Goal: Task Accomplishment & Management: Complete application form

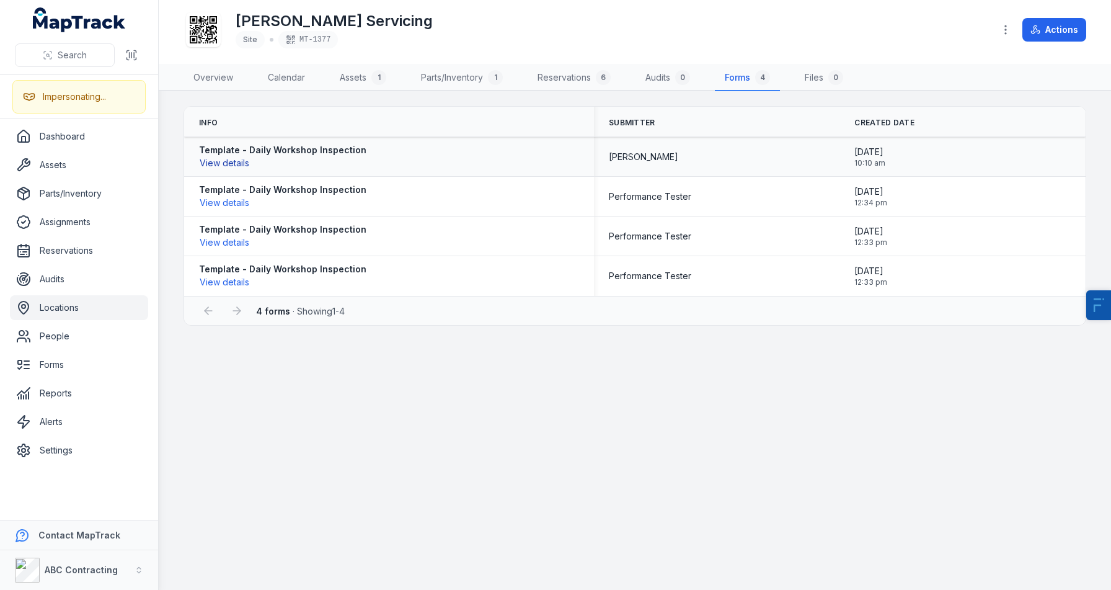
click at [225, 166] on button "View details" at bounding box center [224, 163] width 51 height 14
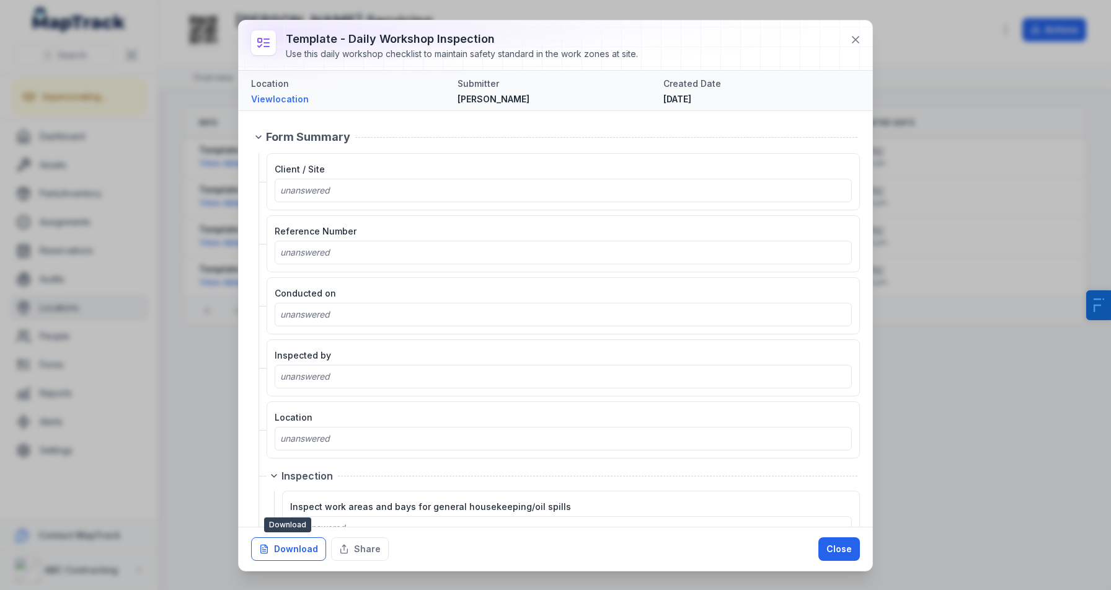
click at [278, 551] on button "Download" at bounding box center [288, 549] width 75 height 24
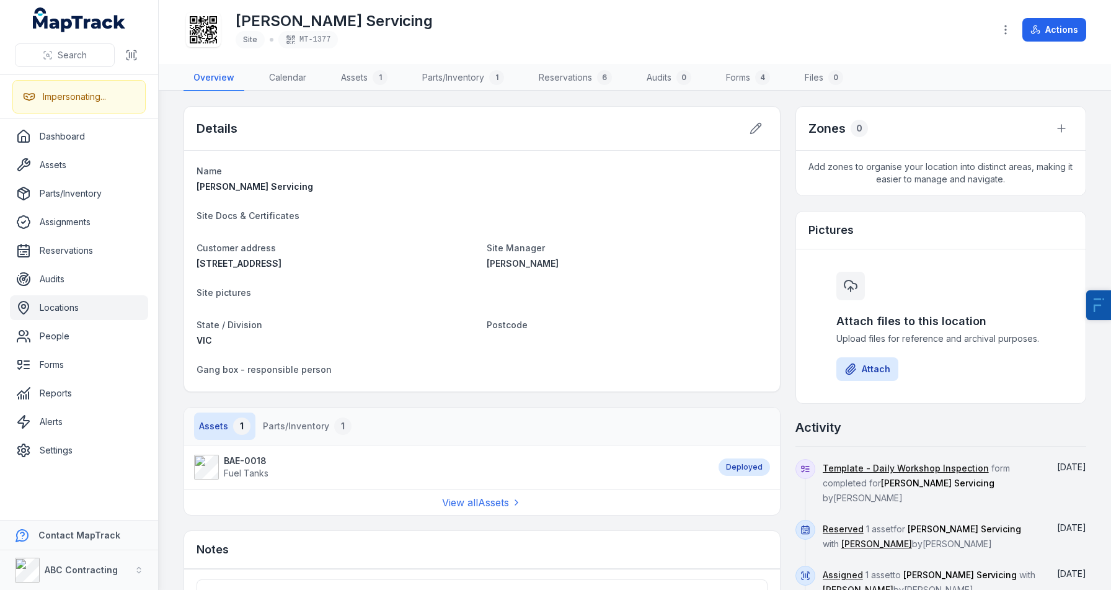
click at [65, 309] on link "Locations" at bounding box center [79, 307] width 138 height 25
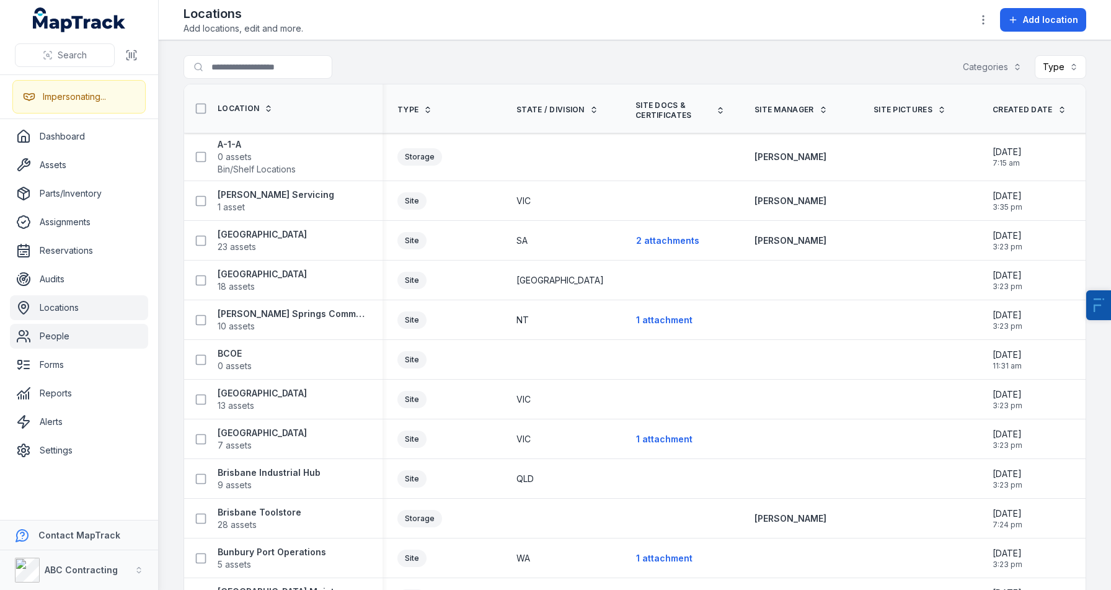
click at [51, 329] on link "People" at bounding box center [79, 336] width 138 height 25
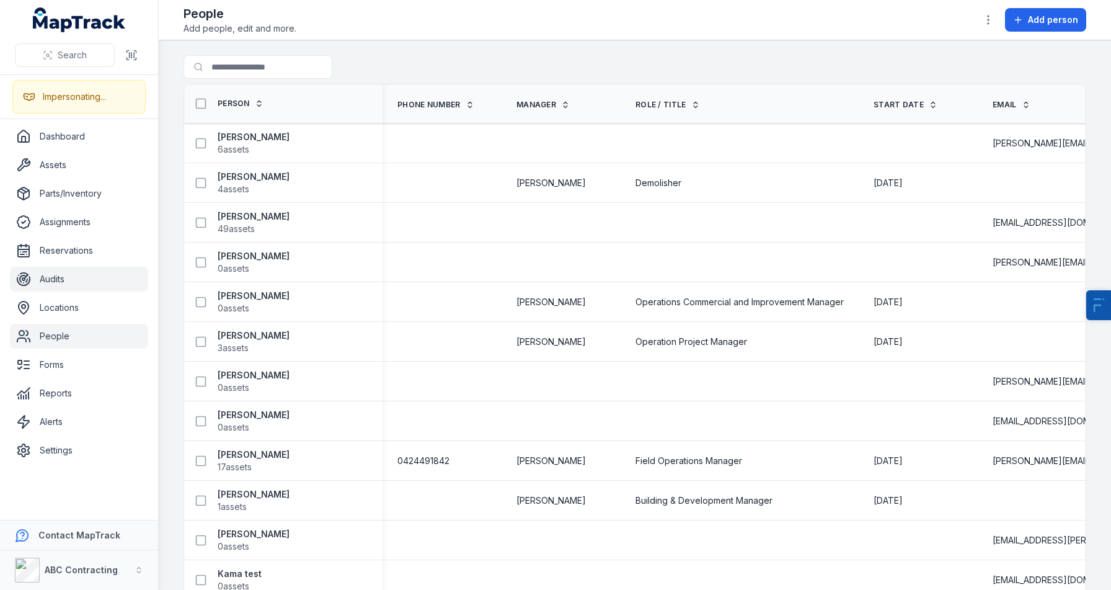
click at [58, 283] on link "Audits" at bounding box center [79, 279] width 138 height 25
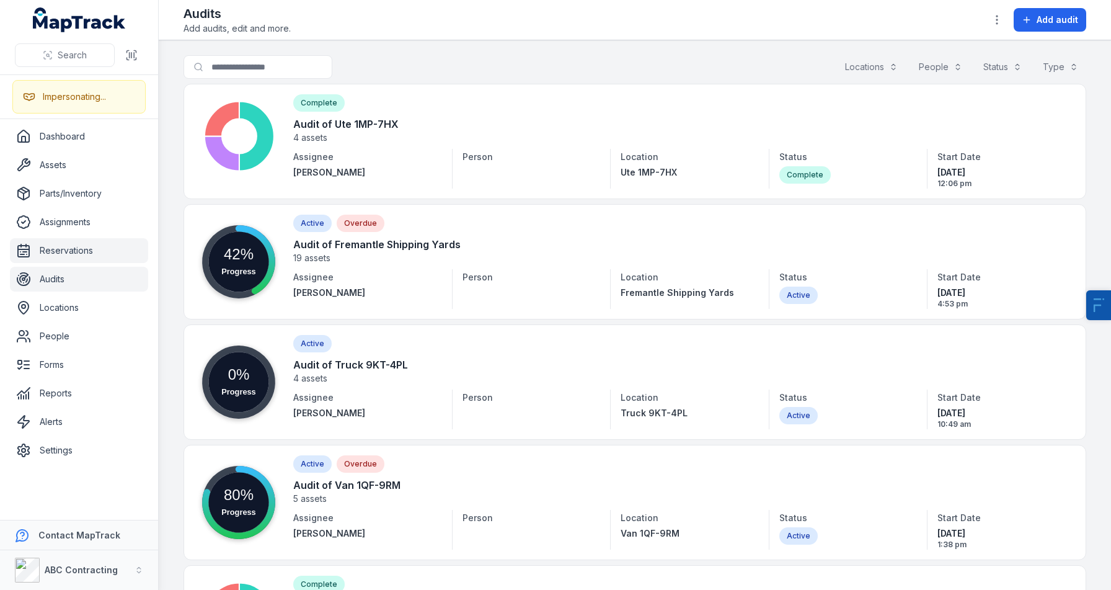
click at [72, 247] on link "Reservations" at bounding box center [79, 250] width 138 height 25
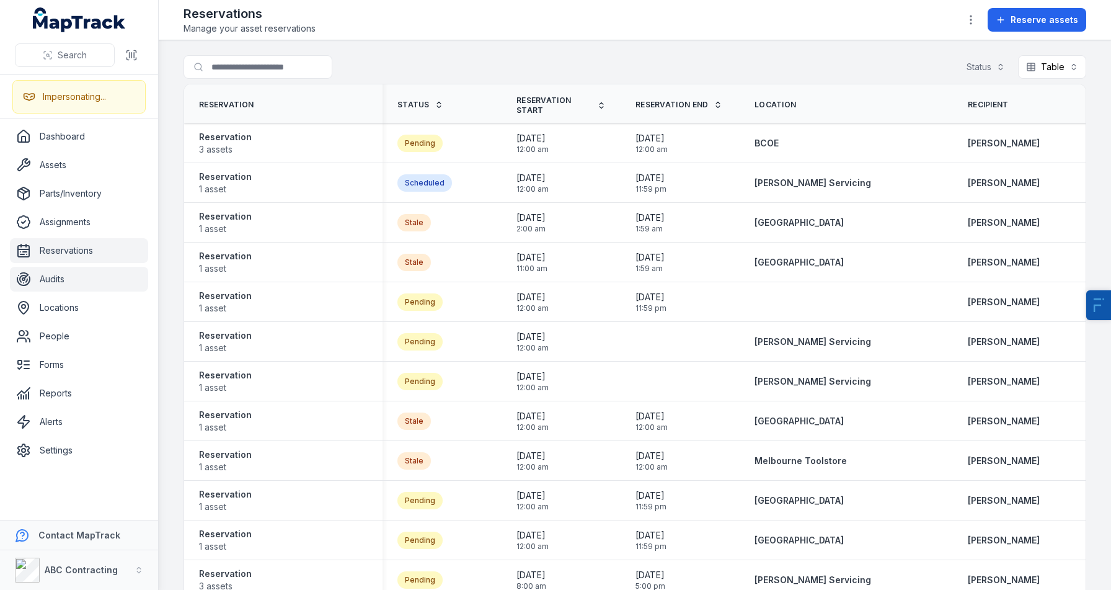
click at [78, 272] on link "Audits" at bounding box center [79, 279] width 138 height 25
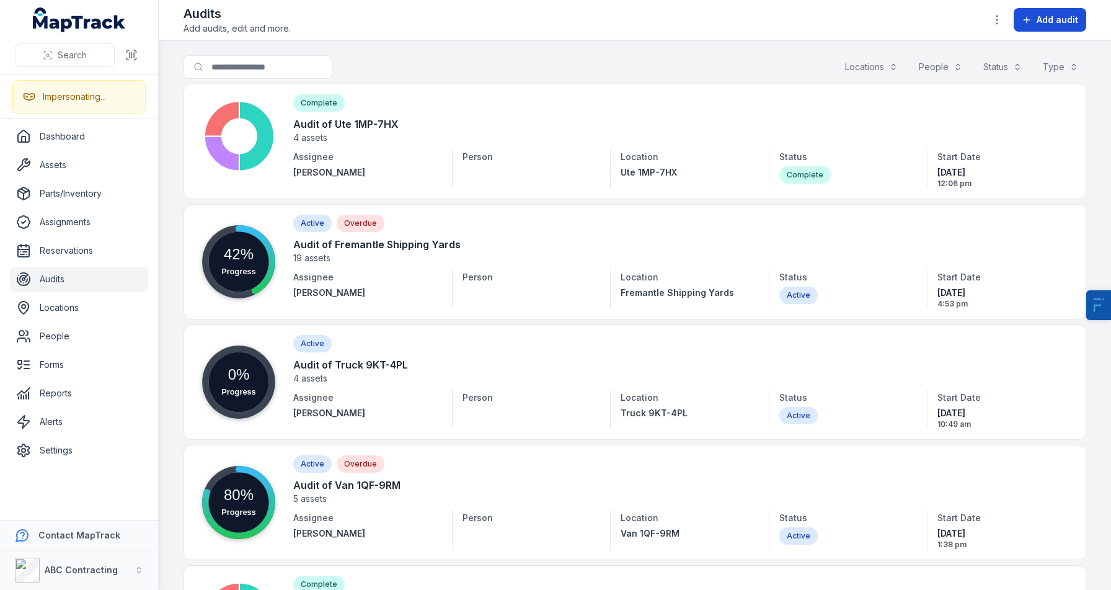
click at [1084, 14] on button "Add audit" at bounding box center [1050, 20] width 73 height 24
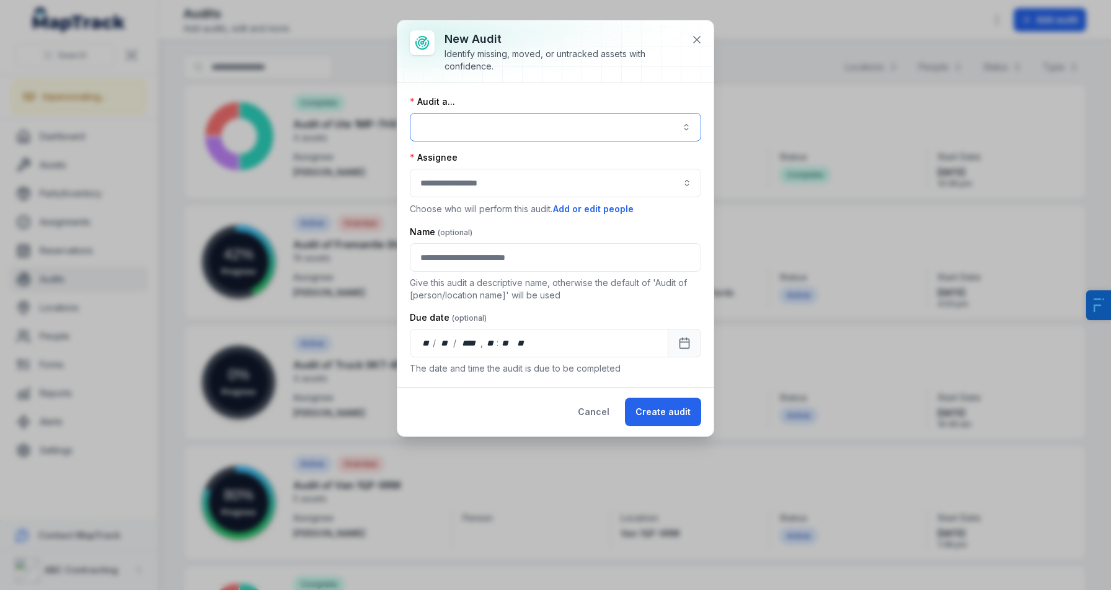
click at [509, 129] on button "button" at bounding box center [556, 127] width 292 height 29
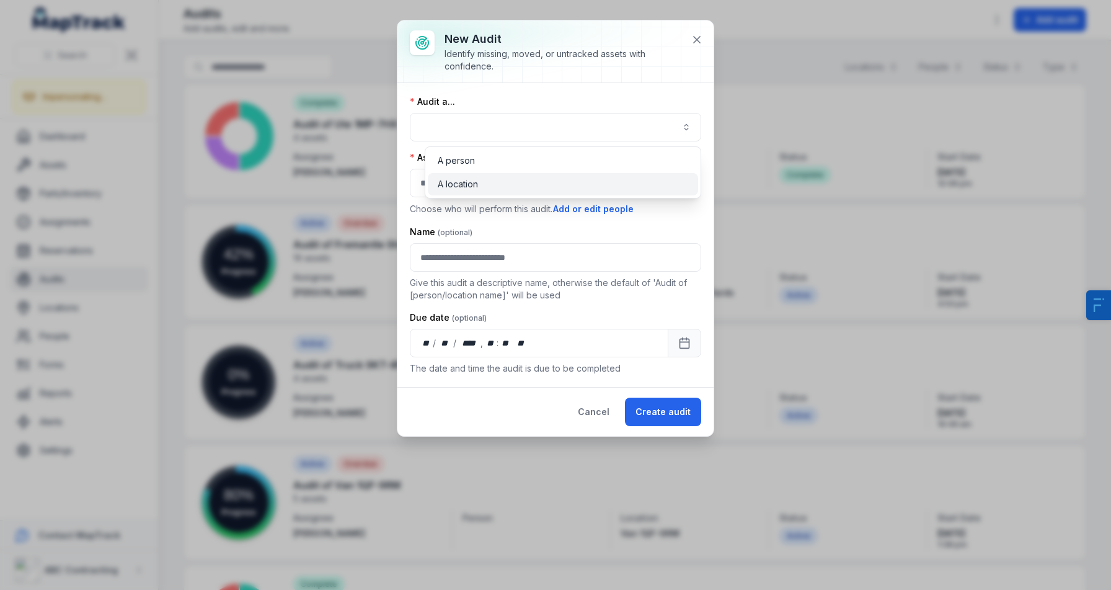
click at [469, 188] on span "A location" at bounding box center [458, 184] width 40 height 12
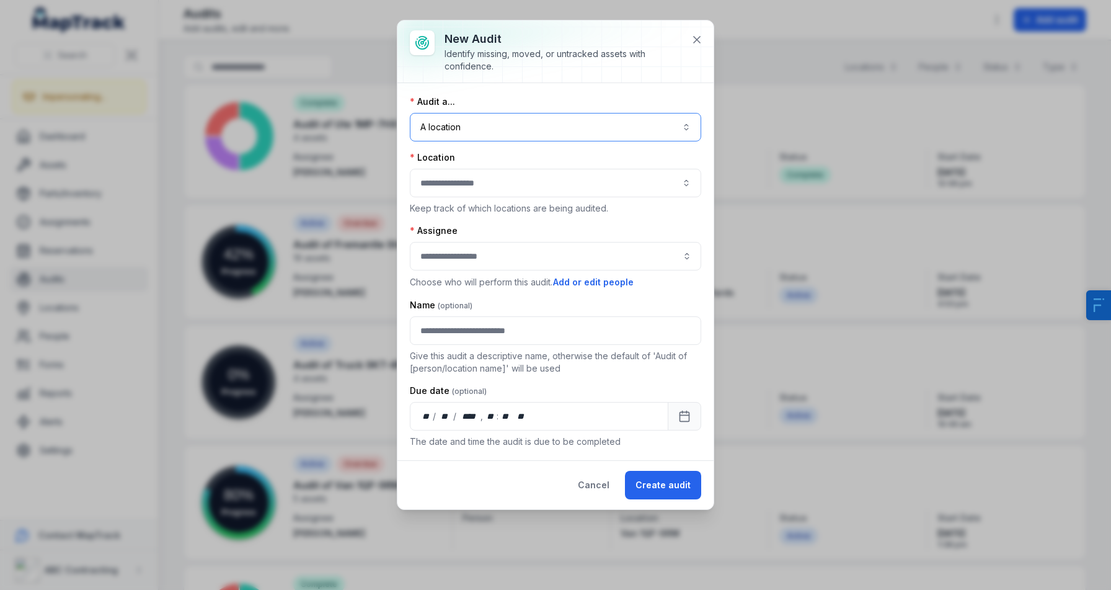
click at [460, 189] on button "button" at bounding box center [556, 183] width 292 height 29
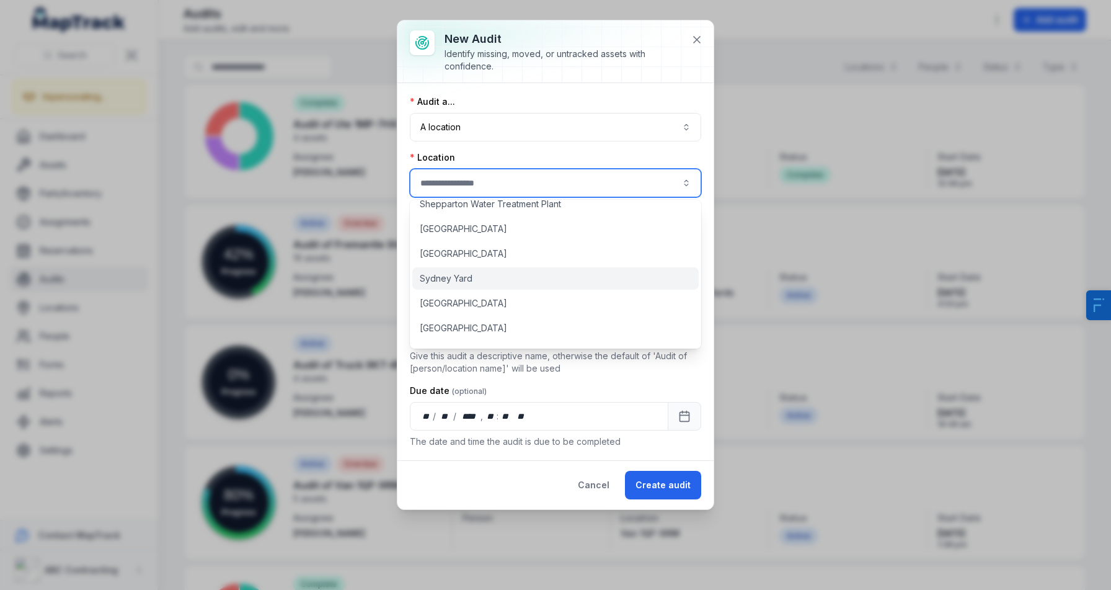
scroll to position [751, 0]
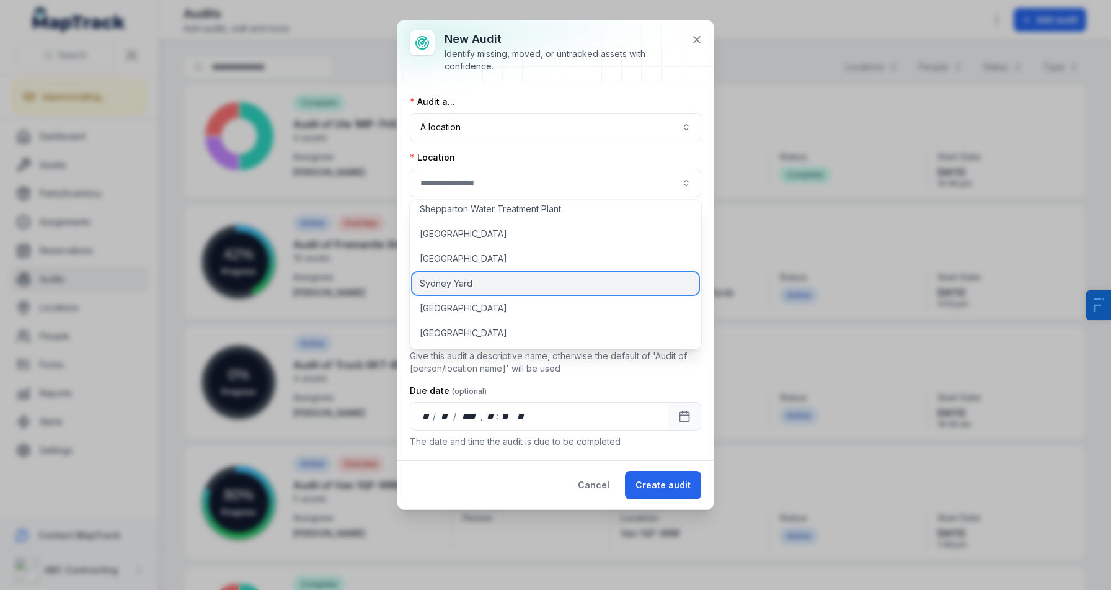
click at [452, 285] on span "Sydney Yard" at bounding box center [446, 283] width 53 height 12
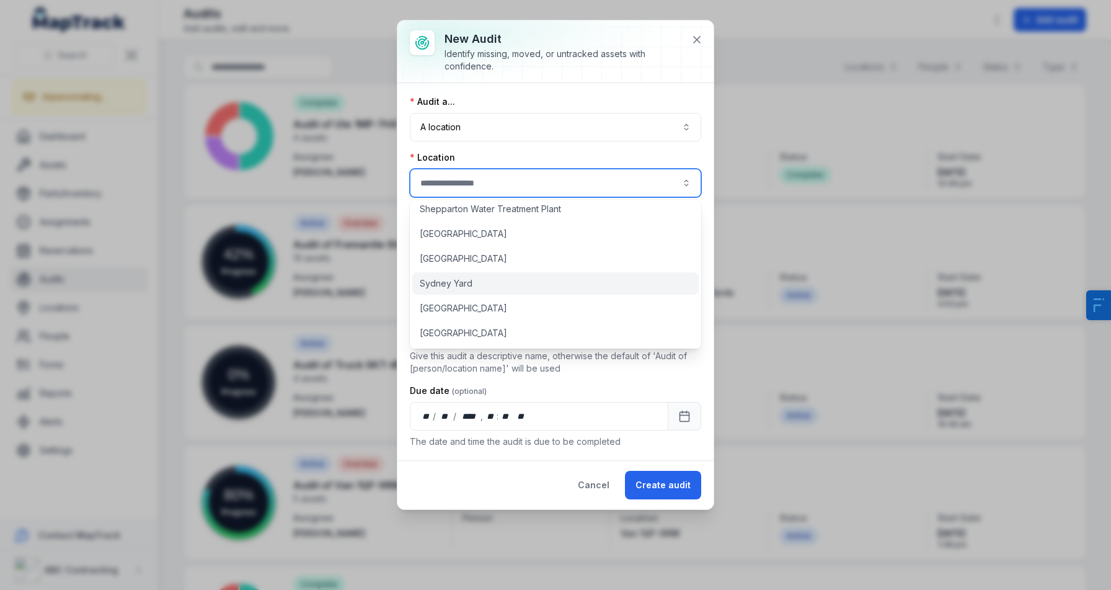
type input "**********"
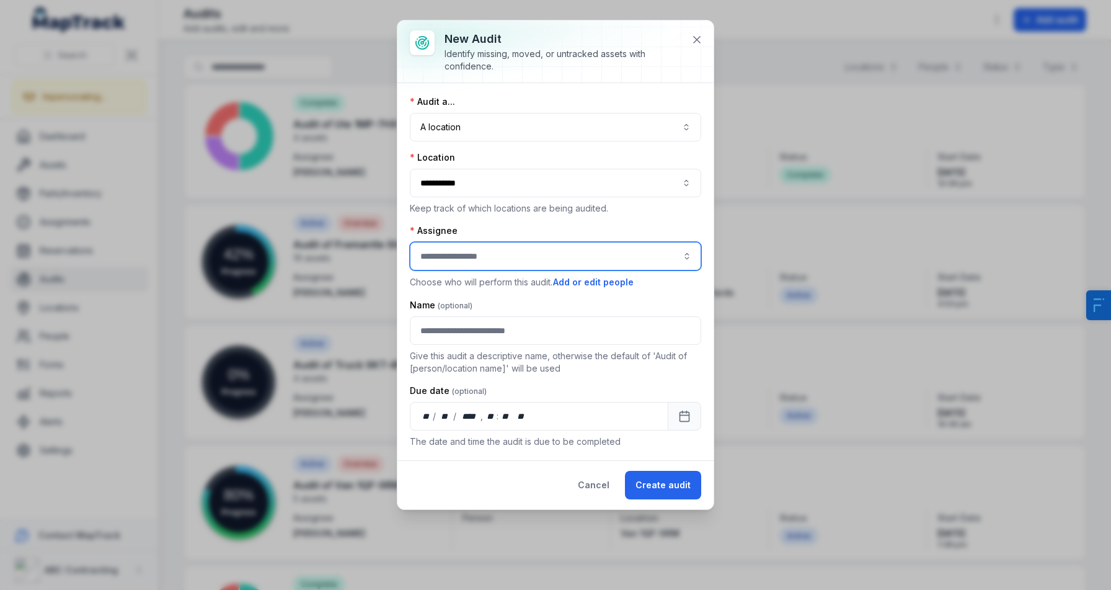
click at [491, 257] on input "audit-add:assignee_id-label" at bounding box center [556, 256] width 292 height 29
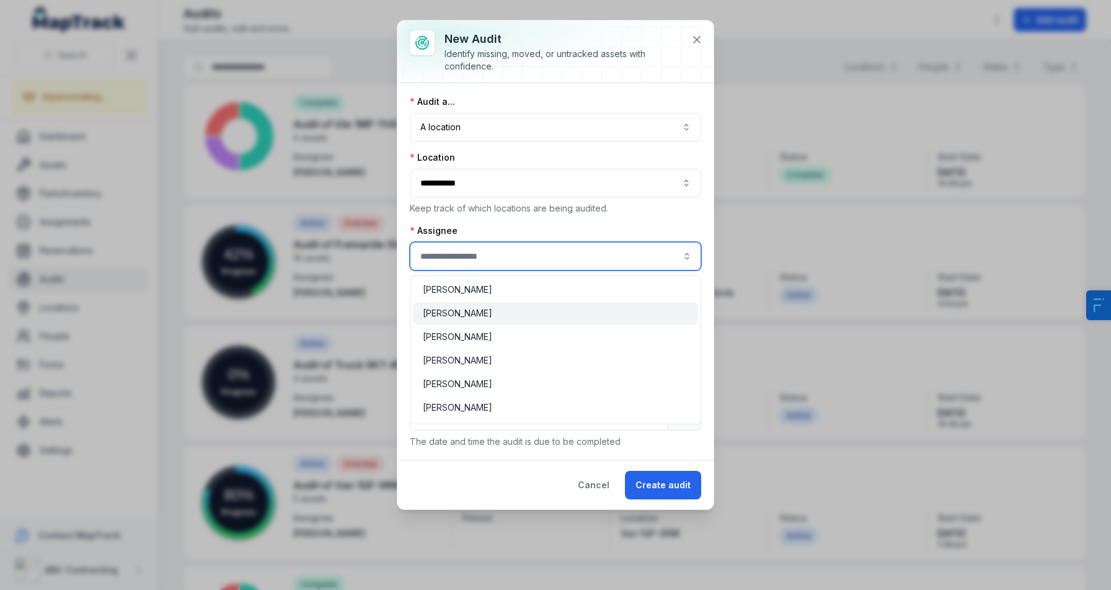
type input "**********"
click at [479, 304] on div "[PERSON_NAME]" at bounding box center [555, 313] width 285 height 22
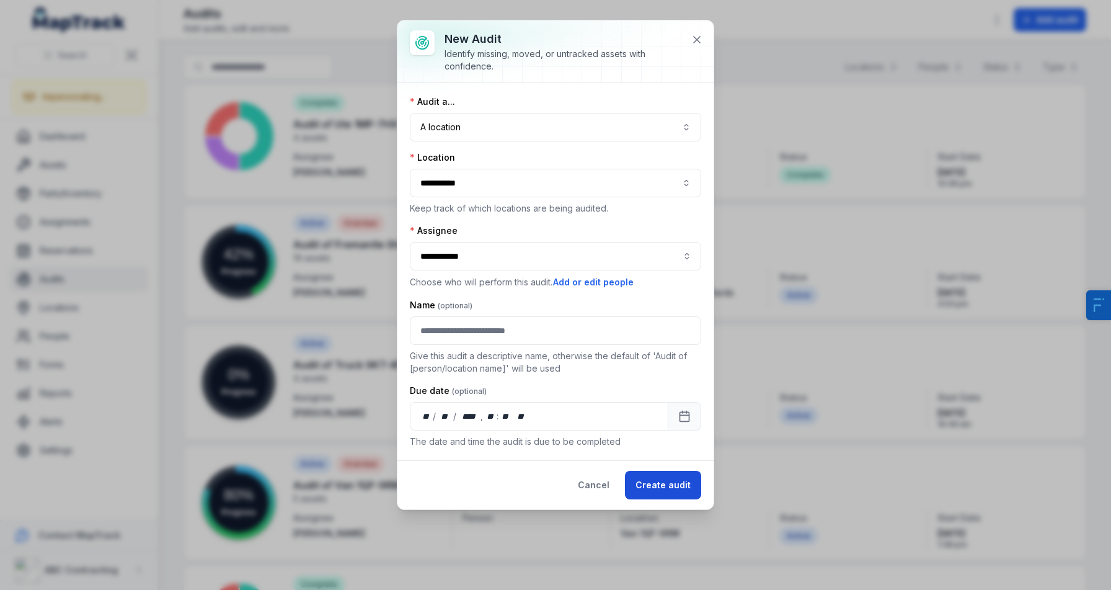
click at [640, 491] on button "Create audit" at bounding box center [663, 485] width 76 height 29
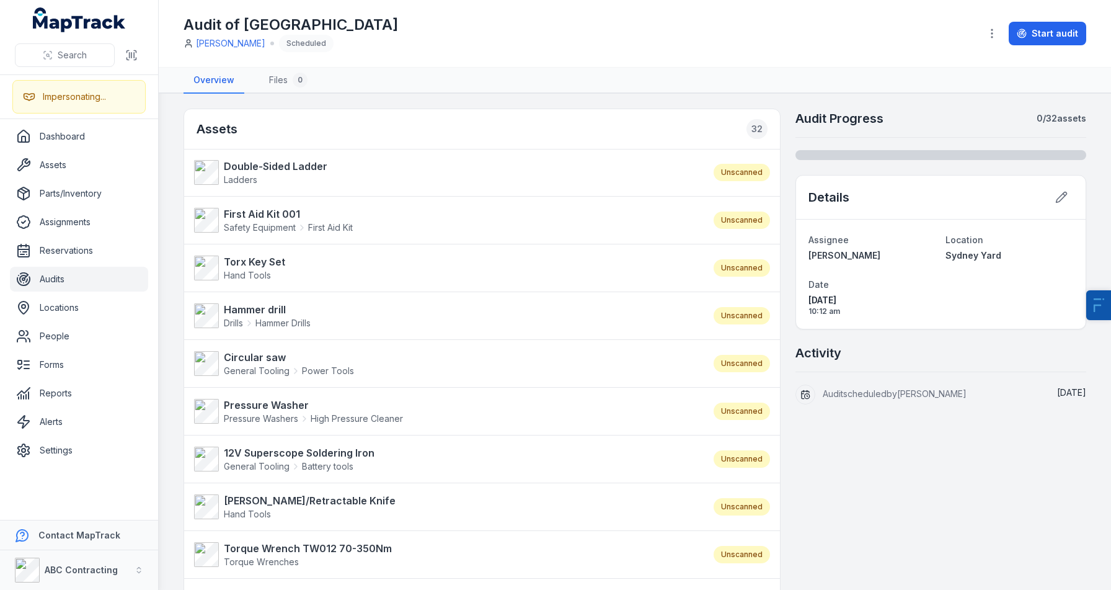
scroll to position [9, 0]
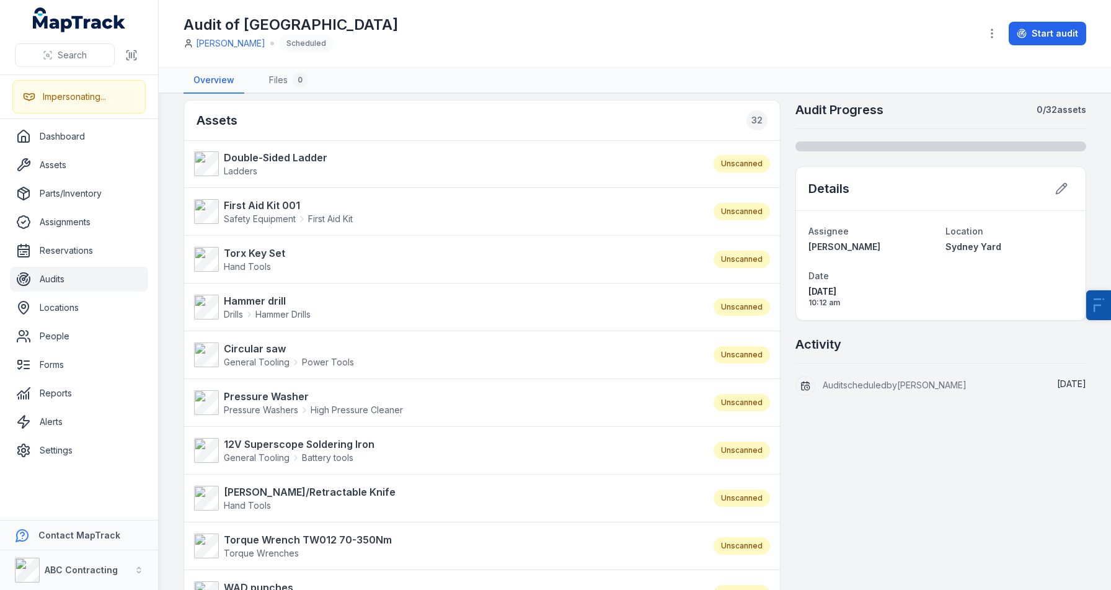
click at [649, 332] on li "Circular saw General Tooling Power Tools Unscanned" at bounding box center [482, 355] width 596 height 48
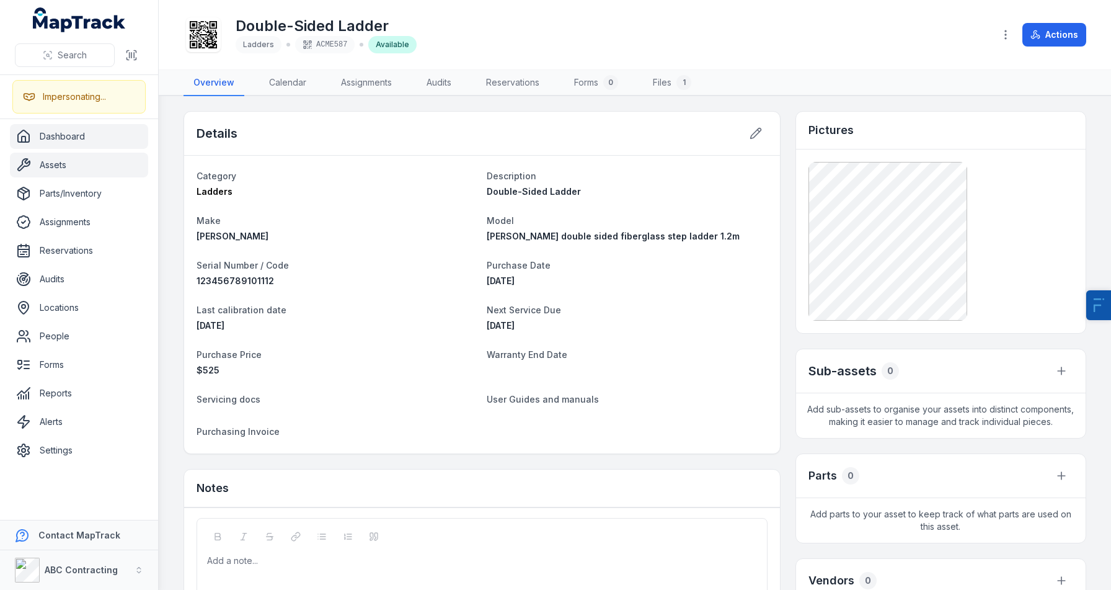
click at [25, 140] on icon at bounding box center [24, 139] width 4 height 6
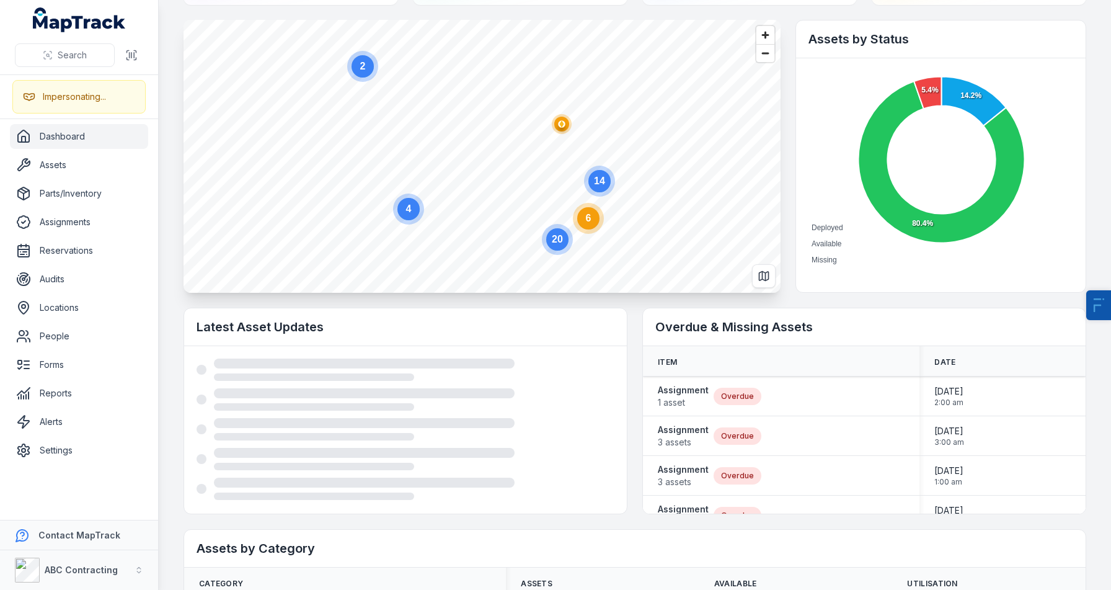
scroll to position [56, 0]
click at [562, 127] on circle "button" at bounding box center [561, 124] width 7 height 7
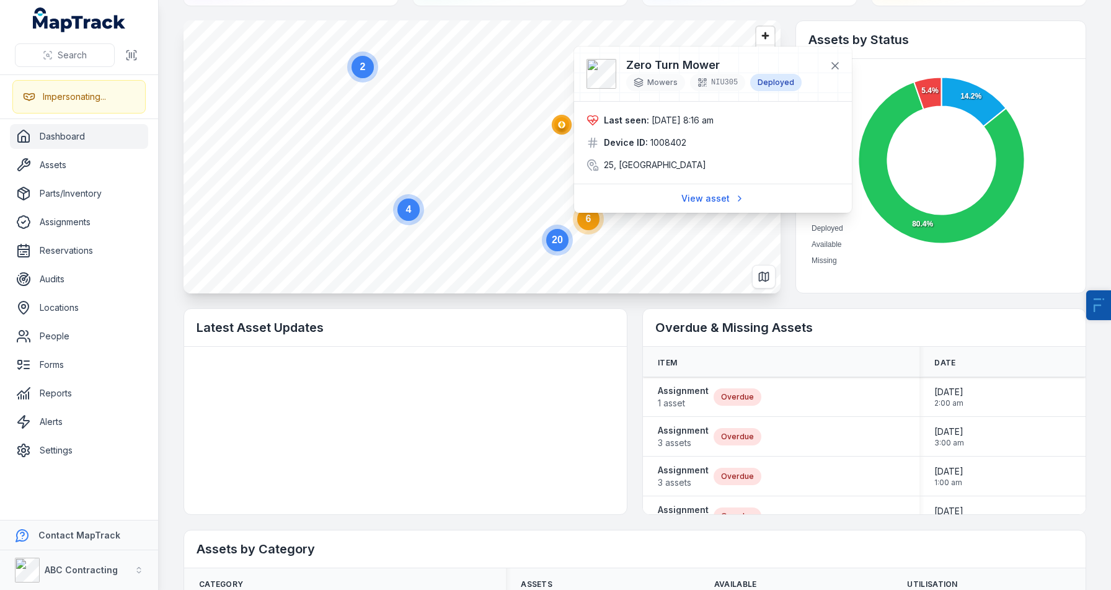
click at [786, 92] on div at bounding box center [713, 74] width 278 height 55
click at [834, 62] on icon at bounding box center [835, 66] width 12 height 12
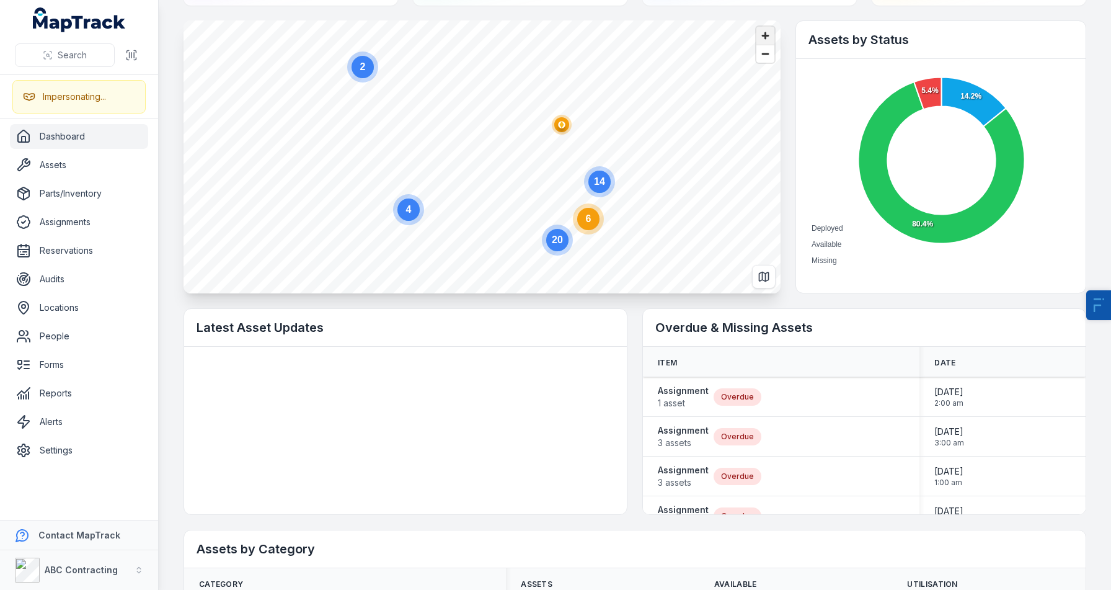
click at [762, 38] on span "Zoom in" at bounding box center [766, 36] width 18 height 18
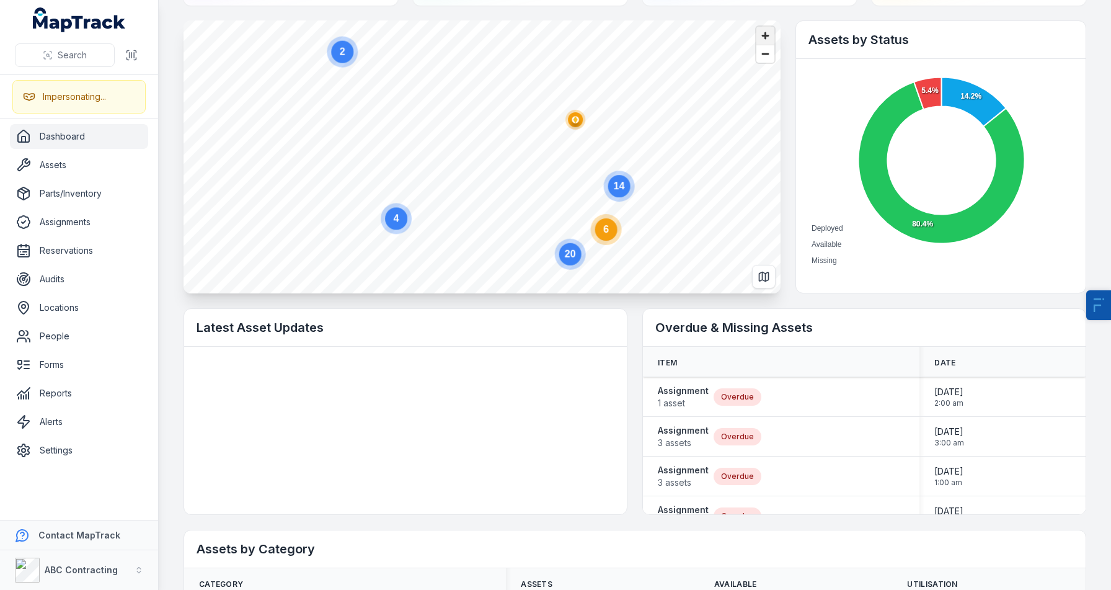
click at [762, 38] on span "Zoom in" at bounding box center [766, 36] width 18 height 18
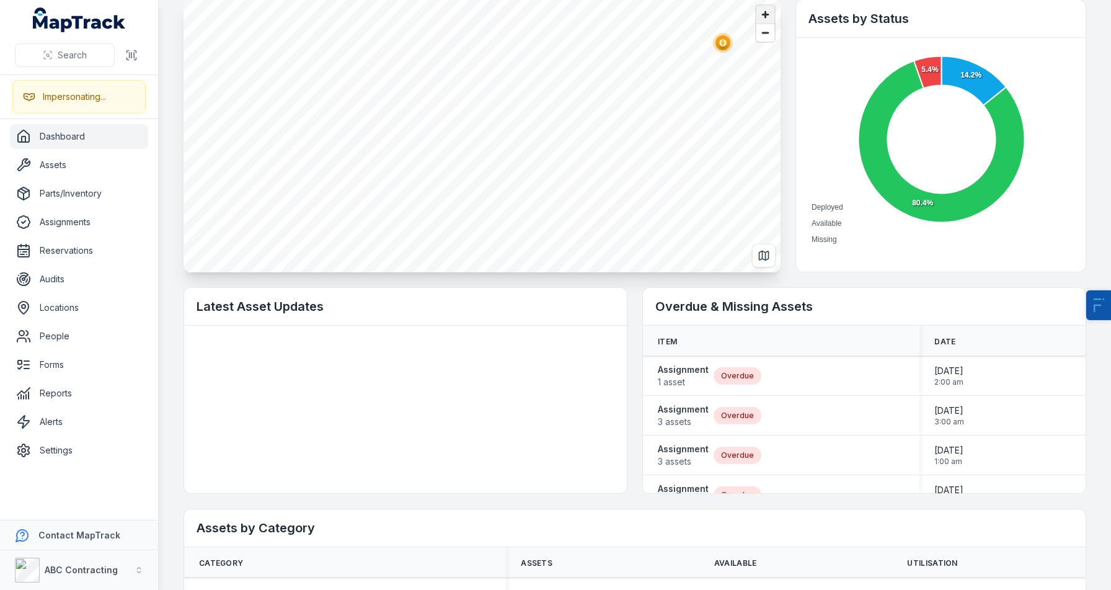
scroll to position [82, 0]
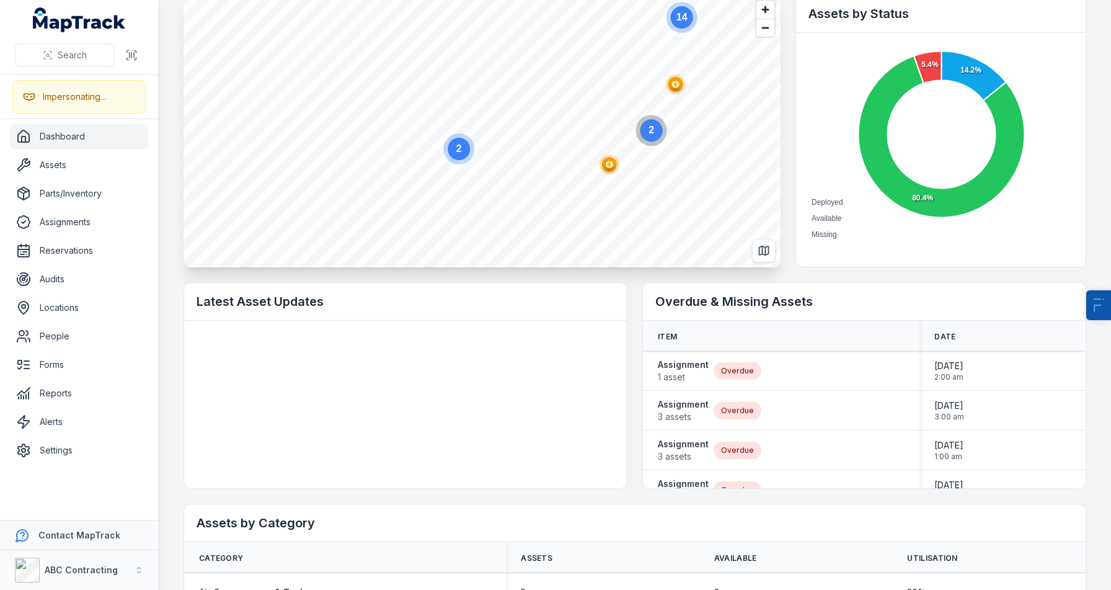
click at [548, 0] on html "Search Impersonating... Dashboard Assets Parts/Inventory Assignments Reservatio…" at bounding box center [555, 295] width 1111 height 590
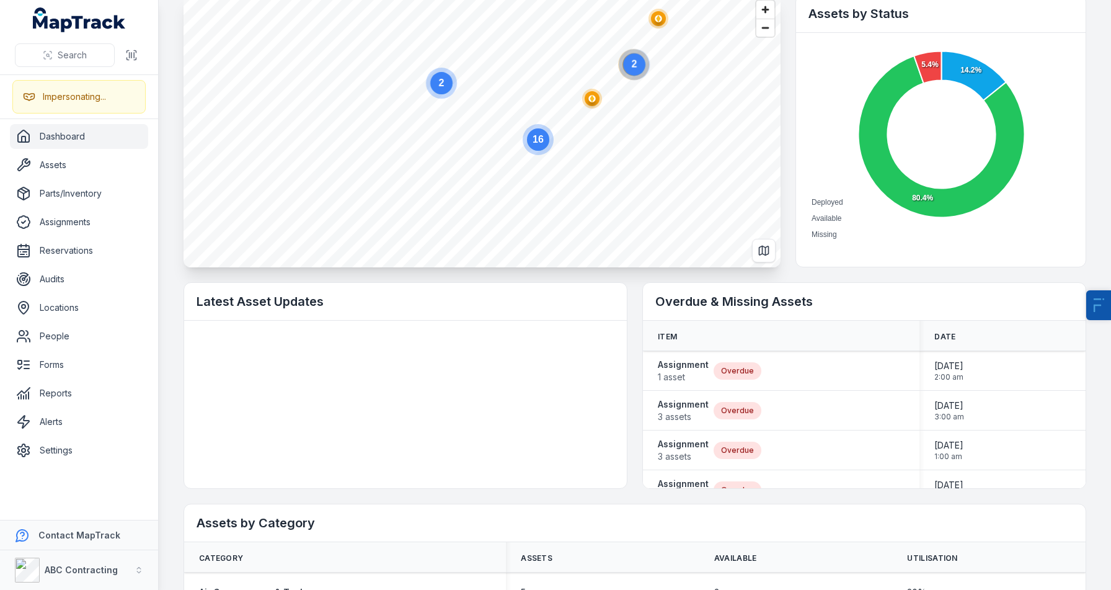
click at [541, 141] on text "16" at bounding box center [538, 139] width 11 height 11
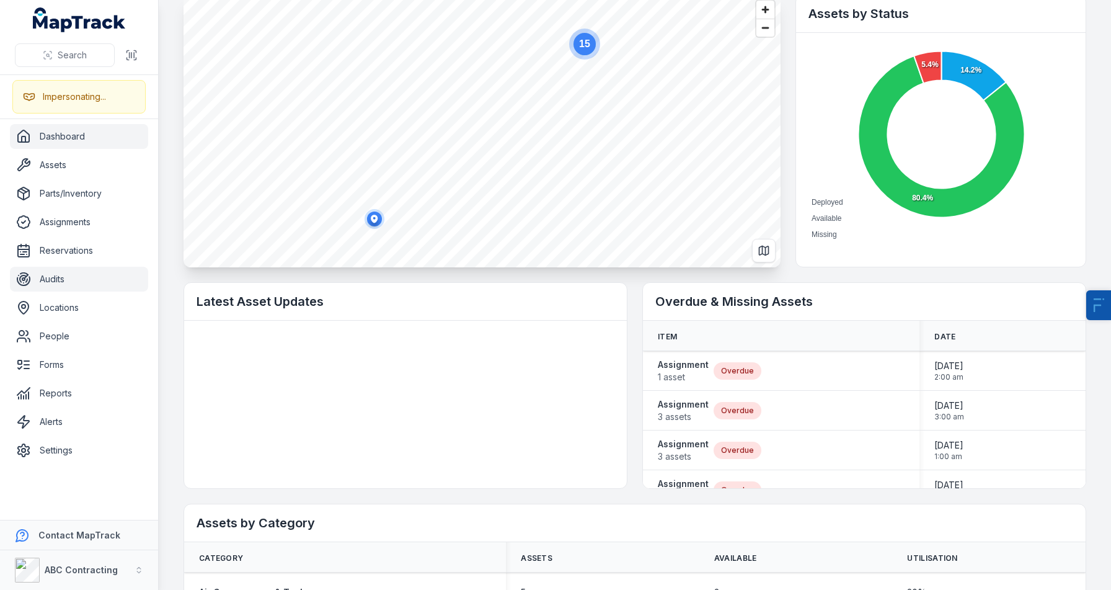
click at [58, 277] on link "Audits" at bounding box center [79, 279] width 138 height 25
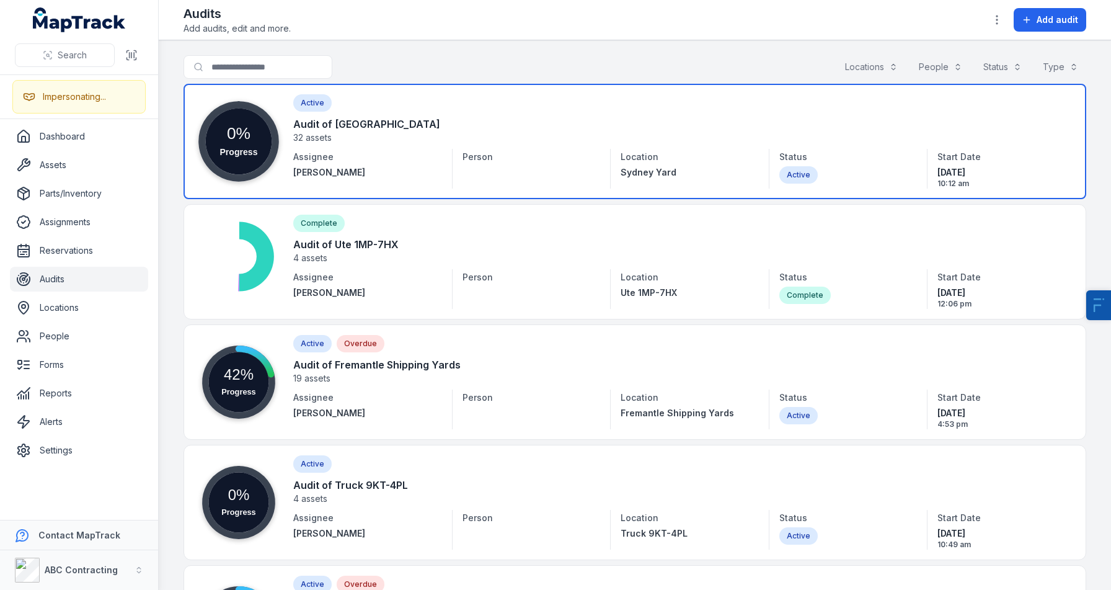
click at [370, 180] on link at bounding box center [635, 141] width 903 height 115
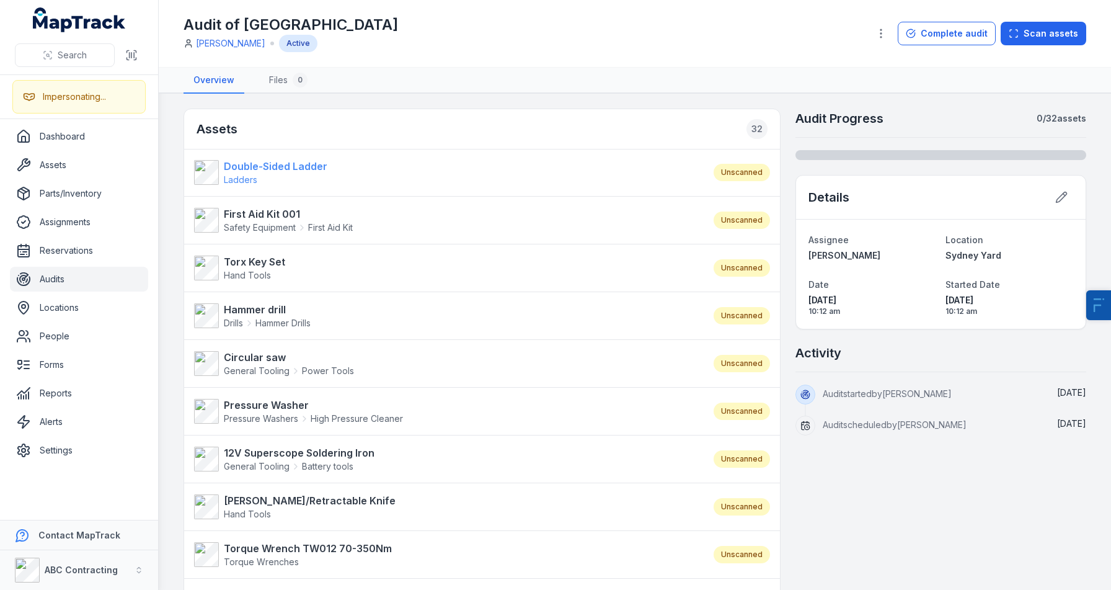
click at [334, 159] on link "Double-Sided Ladder Ladders" at bounding box center [447, 172] width 507 height 27
